Goal: Task Accomplishment & Management: Manage account settings

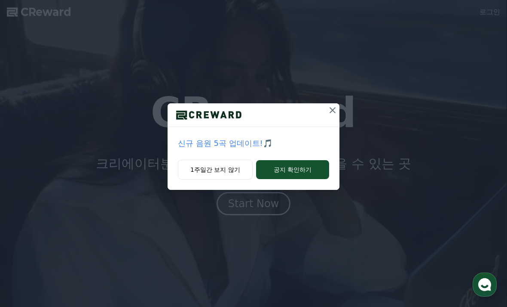
click at [326, 110] on button at bounding box center [333, 110] width 14 height 14
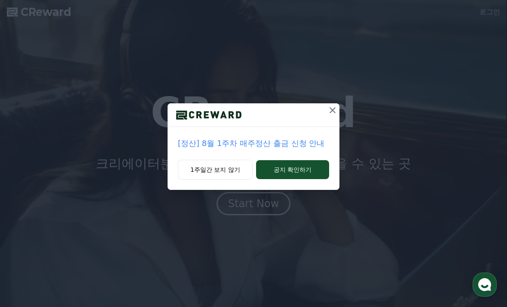
click at [327, 119] on div at bounding box center [333, 114] width 14 height 23
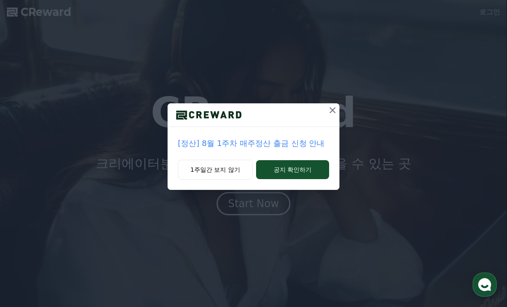
click at [333, 109] on icon at bounding box center [333, 110] width 10 height 10
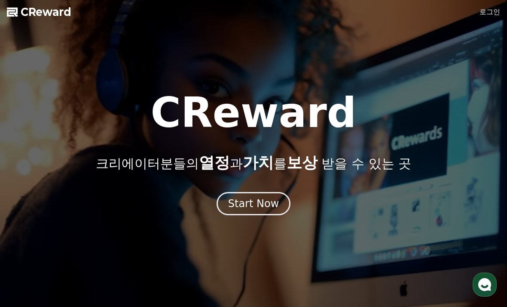
click at [244, 206] on div "Start Now" at bounding box center [253, 204] width 51 height 14
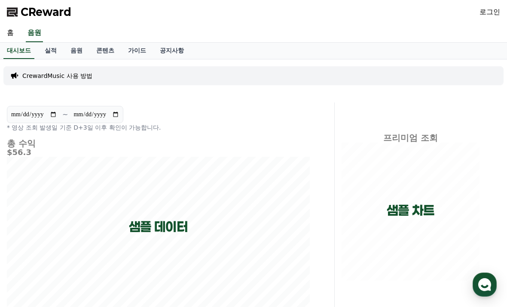
click at [44, 53] on link "실적" at bounding box center [51, 51] width 26 height 16
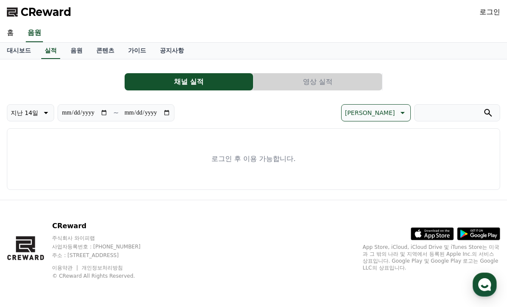
click at [492, 8] on link "로그인" at bounding box center [490, 12] width 21 height 10
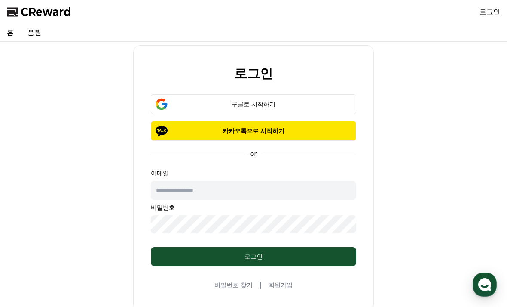
click at [169, 102] on div "submit" at bounding box center [161, 104] width 21 height 19
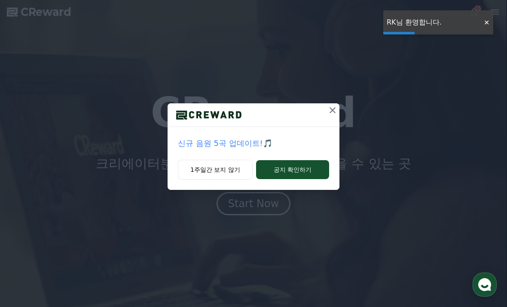
click at [329, 110] on icon at bounding box center [333, 110] width 10 height 10
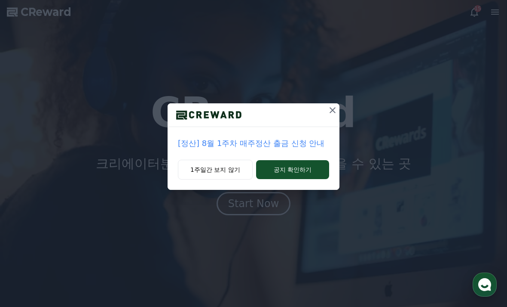
click at [334, 114] on icon at bounding box center [333, 110] width 10 height 10
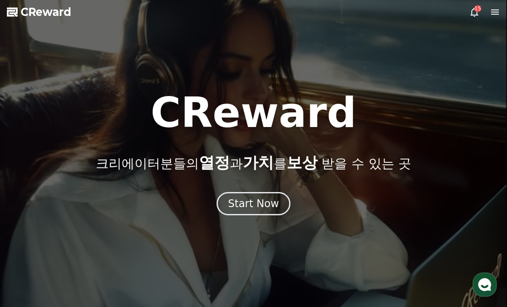
click at [480, 16] on div "15" at bounding box center [485, 12] width 31 height 10
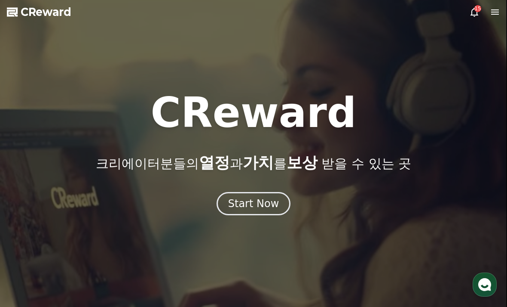
click at [476, 11] on div "15" at bounding box center [478, 8] width 7 height 7
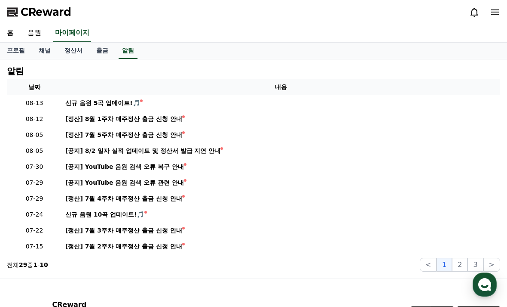
click at [495, 12] on icon at bounding box center [496, 11] width 8 height 5
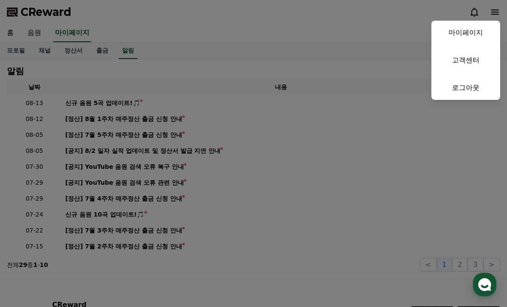
click at [479, 31] on link "마이페이지" at bounding box center [466, 33] width 69 height 24
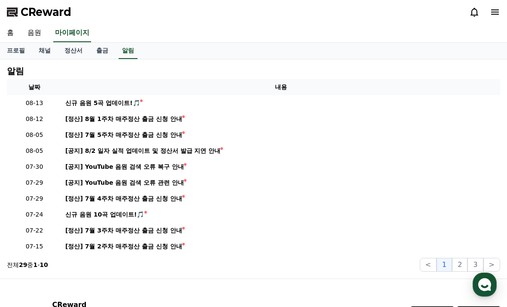
select select "**********"
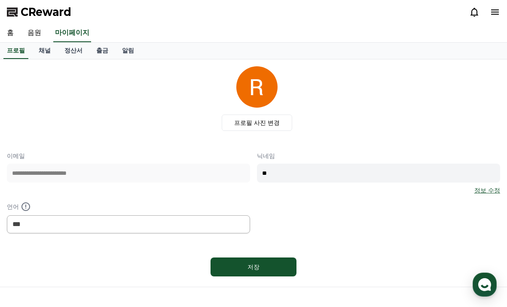
click at [43, 50] on link "채널" at bounding box center [45, 51] width 26 height 16
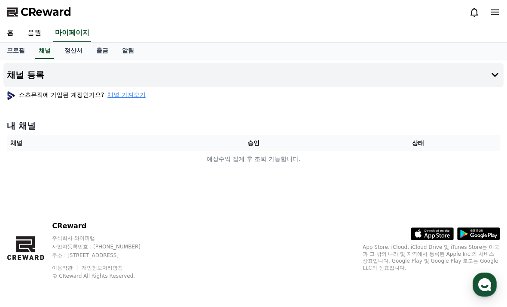
click at [108, 93] on span "채널 가져오기" at bounding box center [127, 94] width 38 height 9
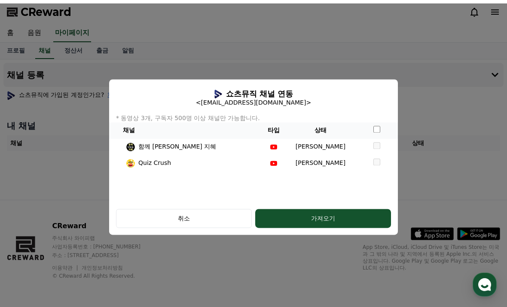
click at [363, 138] on td "modal" at bounding box center [377, 146] width 43 height 16
click at [364, 122] on th "modal" at bounding box center [377, 130] width 43 height 16
click at [187, 222] on div "취소" at bounding box center [184, 218] width 111 height 9
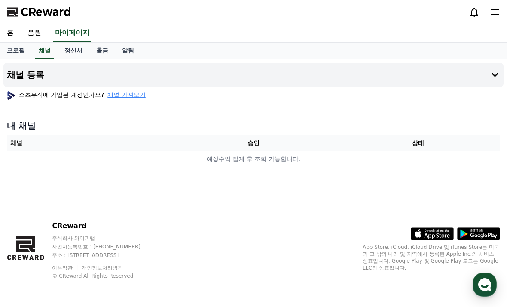
click at [494, 16] on icon at bounding box center [495, 12] width 10 height 10
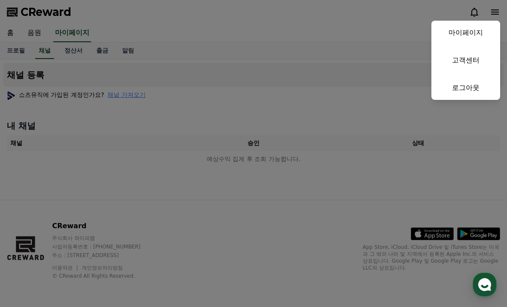
click at [462, 58] on link "고객센터" at bounding box center [466, 60] width 69 height 24
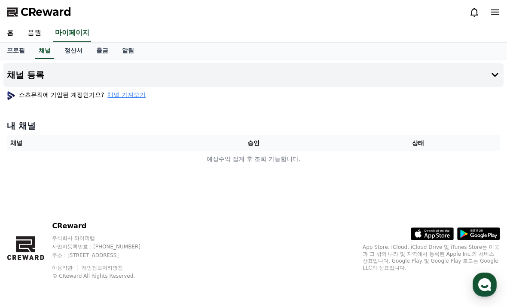
click at [115, 52] on link "알림" at bounding box center [128, 51] width 26 height 16
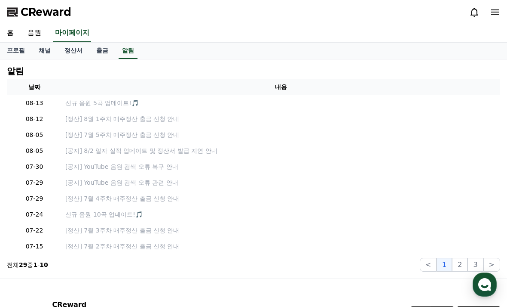
click at [10, 50] on link "프로필" at bounding box center [16, 51] width 32 height 16
select select "**********"
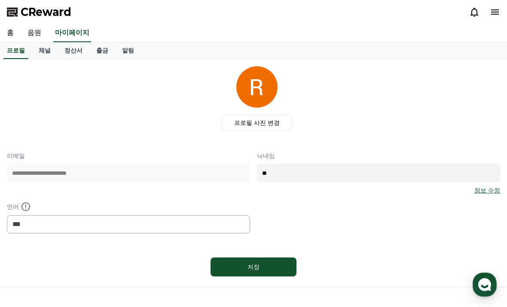
click at [40, 51] on link "채널" at bounding box center [45, 51] width 26 height 16
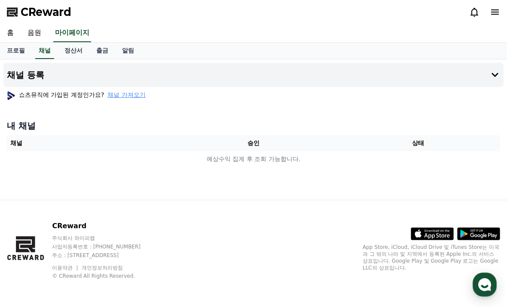
click at [63, 49] on link "정산서" at bounding box center [74, 51] width 32 height 16
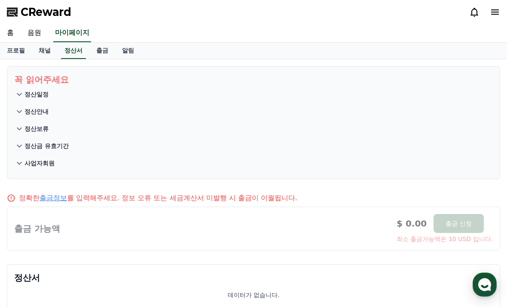
click at [22, 92] on icon at bounding box center [19, 94] width 10 height 10
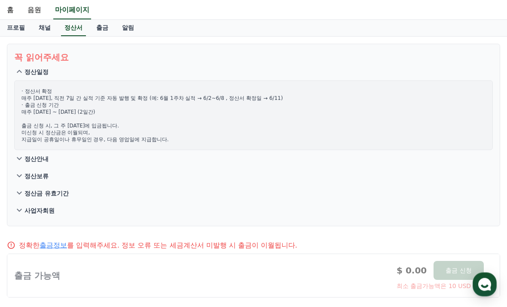
click at [22, 157] on icon at bounding box center [19, 159] width 10 height 10
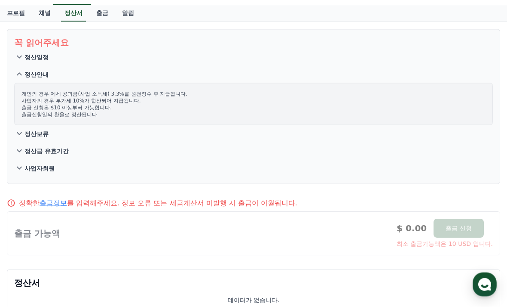
scroll to position [39, 0]
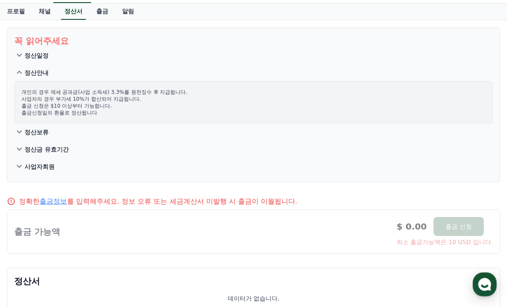
click at [25, 131] on p "정산보류" at bounding box center [37, 132] width 24 height 9
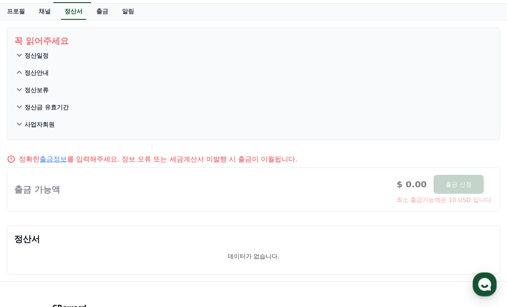
scroll to position [39, 0]
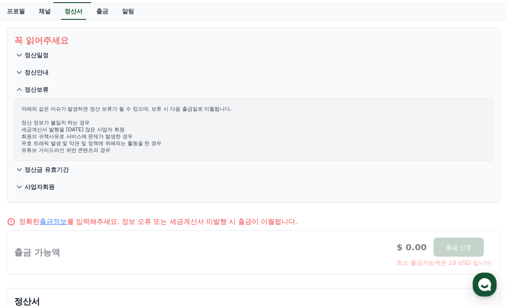
click at [26, 129] on p "아래와 같은 이슈가 발생하면 정산 보류가 될 수 있으며, 보류 시 다음 출금일로 이월됩니다. 정산 정보가 불일치 하는 경우 세금계산서 발행을 …" at bounding box center [254, 129] width 464 height 48
click at [20, 71] on icon at bounding box center [19, 72] width 10 height 10
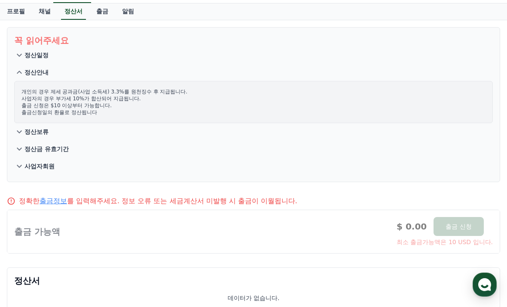
click at [25, 132] on p "정산보류" at bounding box center [37, 131] width 24 height 9
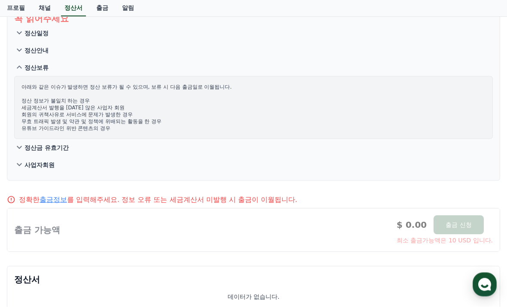
click at [20, 151] on icon at bounding box center [19, 147] width 10 height 10
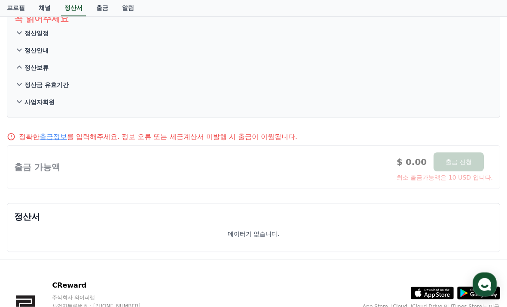
scroll to position [61, 0]
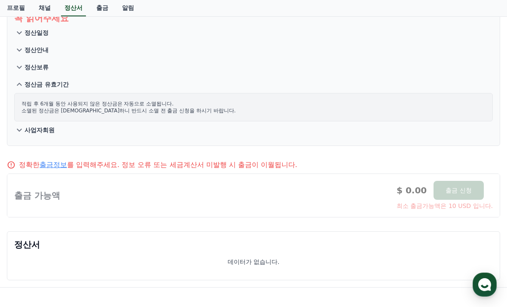
click at [22, 130] on icon at bounding box center [19, 130] width 10 height 10
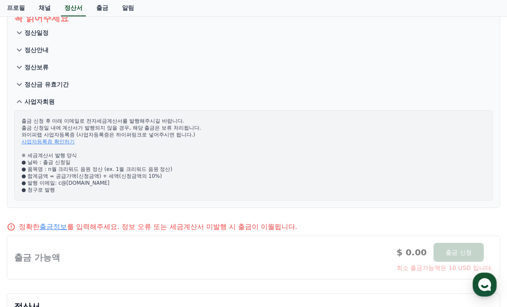
click at [14, 10] on link "프로필" at bounding box center [16, 8] width 32 height 16
select select "**********"
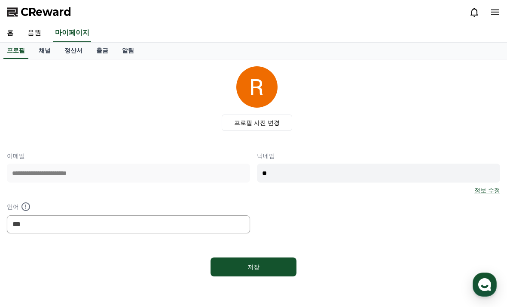
click at [32, 32] on link "음원" at bounding box center [35, 33] width 28 height 18
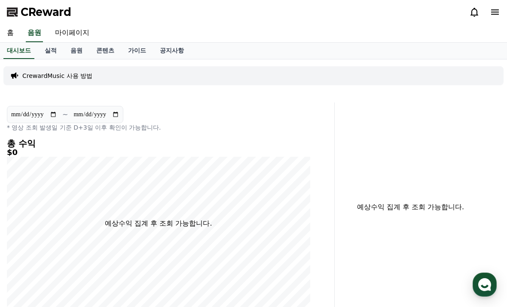
click at [126, 53] on link "가이드" at bounding box center [137, 51] width 32 height 16
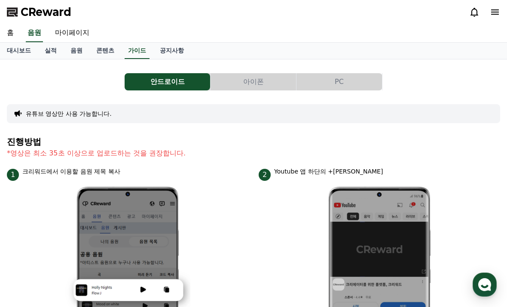
click at [235, 85] on button "아이폰" at bounding box center [254, 81] width 86 height 17
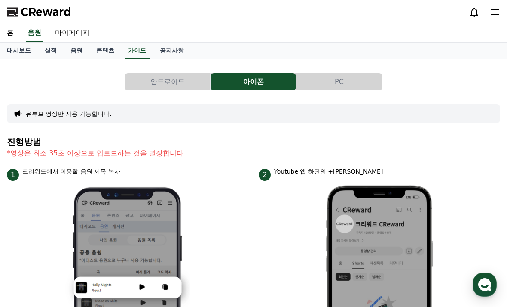
click at [165, 49] on link "공지사항" at bounding box center [172, 51] width 38 height 16
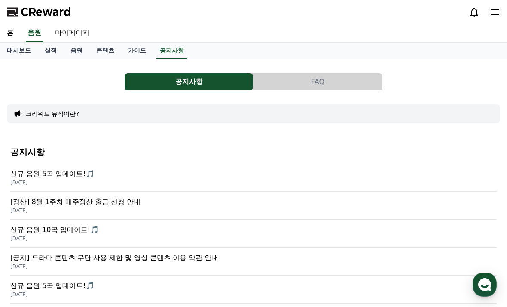
click at [93, 49] on link "콘텐츠" at bounding box center [105, 51] width 32 height 16
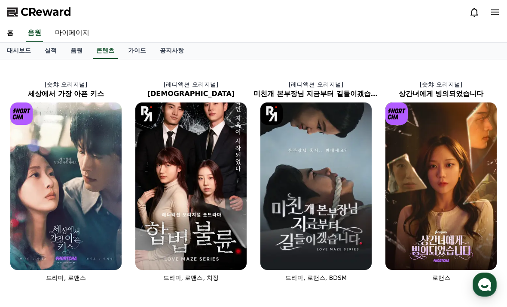
click at [71, 52] on link "음원" at bounding box center [77, 51] width 26 height 16
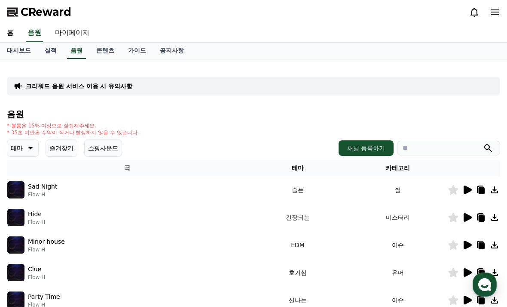
click at [44, 50] on link "실적" at bounding box center [51, 51] width 26 height 16
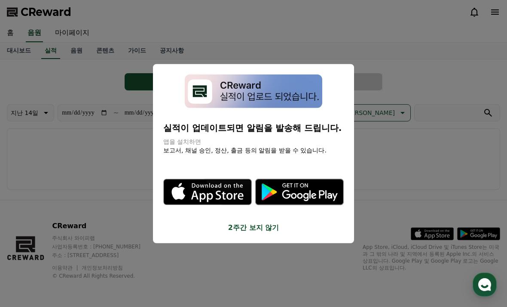
click at [43, 75] on button "close modal" at bounding box center [253, 153] width 507 height 307
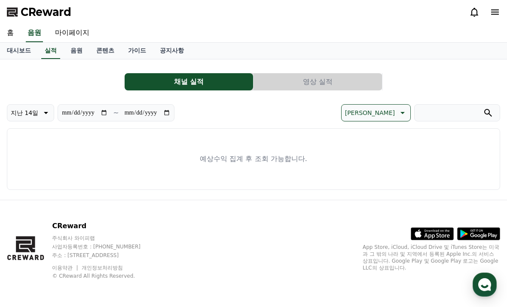
click at [13, 53] on link "대시보드" at bounding box center [19, 51] width 38 height 16
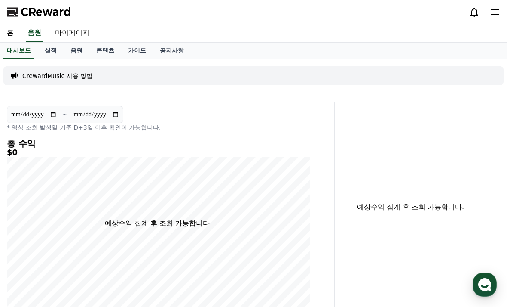
click at [12, 33] on link "홈" at bounding box center [10, 33] width 21 height 18
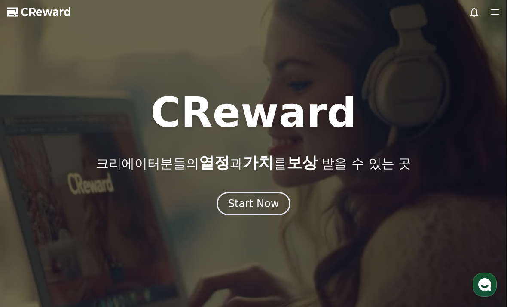
click at [254, 206] on div "Start Now" at bounding box center [253, 204] width 51 height 14
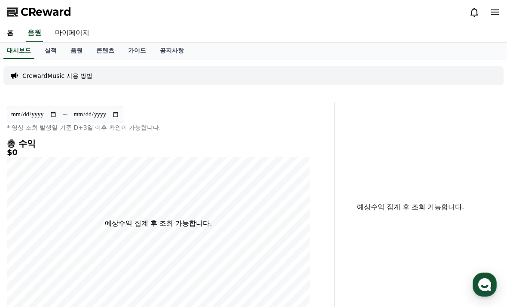
click at [69, 34] on link "마이페이지" at bounding box center [72, 33] width 48 height 18
select select "**********"
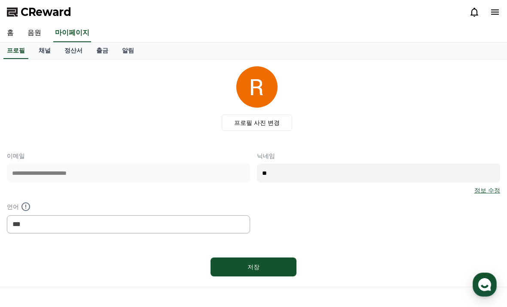
click at [39, 51] on link "채널" at bounding box center [45, 51] width 26 height 16
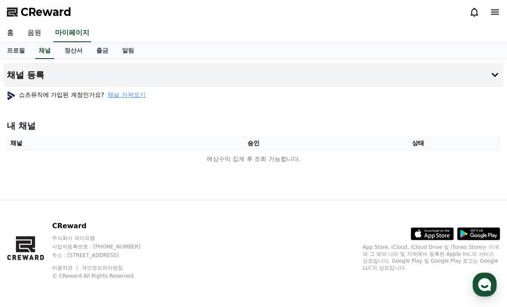
click at [111, 93] on span "채널 가져오기" at bounding box center [127, 94] width 38 height 9
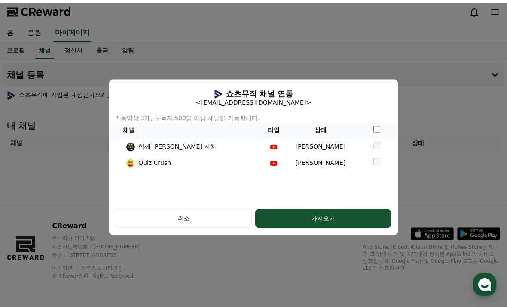
click at [199, 222] on div "취소" at bounding box center [184, 218] width 111 height 9
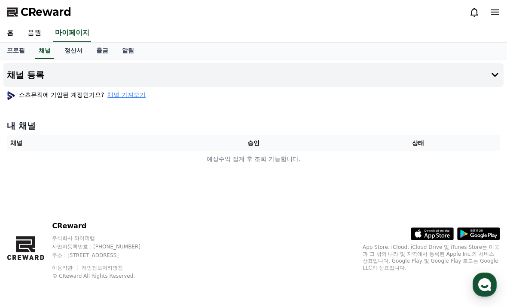
click at [33, 37] on link "음원" at bounding box center [35, 33] width 28 height 18
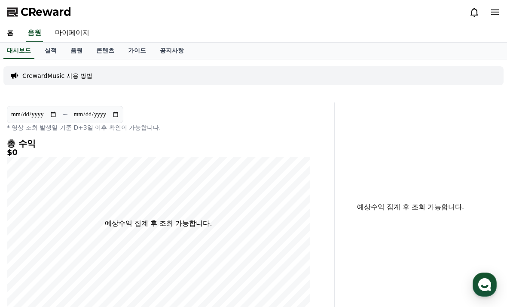
click at [74, 76] on p "CrewardMusic 사용 방법" at bounding box center [57, 75] width 70 height 9
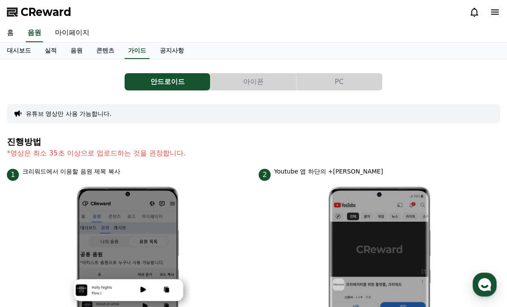
click at [261, 81] on button "아이폰" at bounding box center [254, 81] width 86 height 17
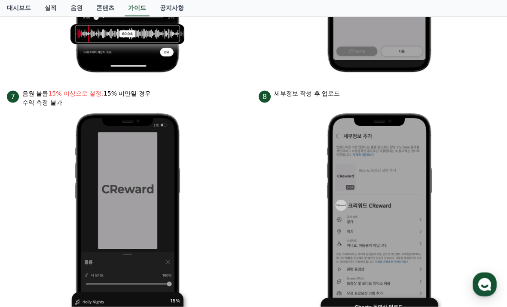
scroll to position [827, 0]
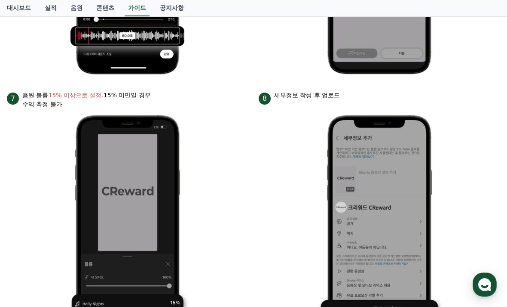
click at [284, 239] on li "8 세부정보 작성 후 업로드" at bounding box center [380, 212] width 242 height 243
click at [270, 247] on li "8 세부정보 작성 후 업로드" at bounding box center [380, 212] width 242 height 243
